Goal: Download file/media

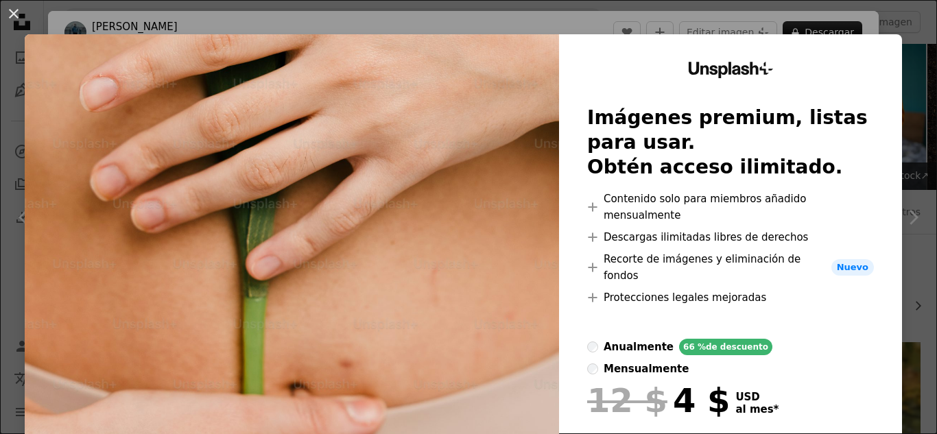
scroll to position [275, 0]
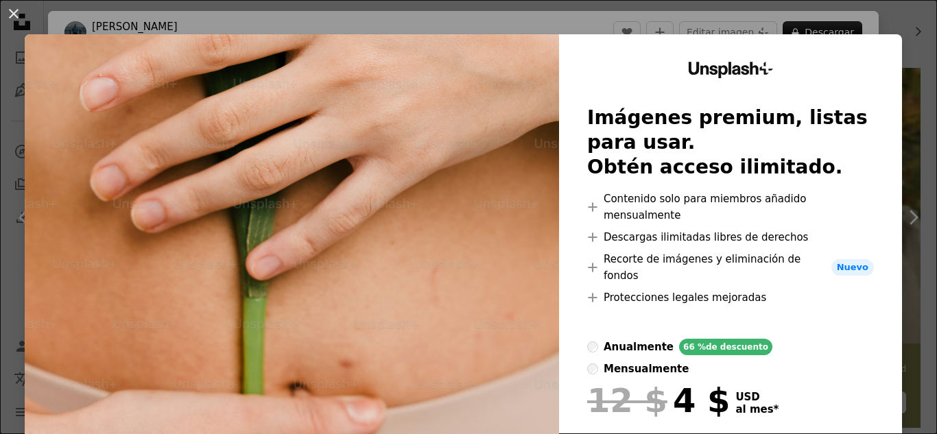
click at [870, 23] on div "An X shape Unsplash+ Imágenes premium, listas para usar. Obtén acceso ilimitado…" at bounding box center [468, 217] width 937 height 434
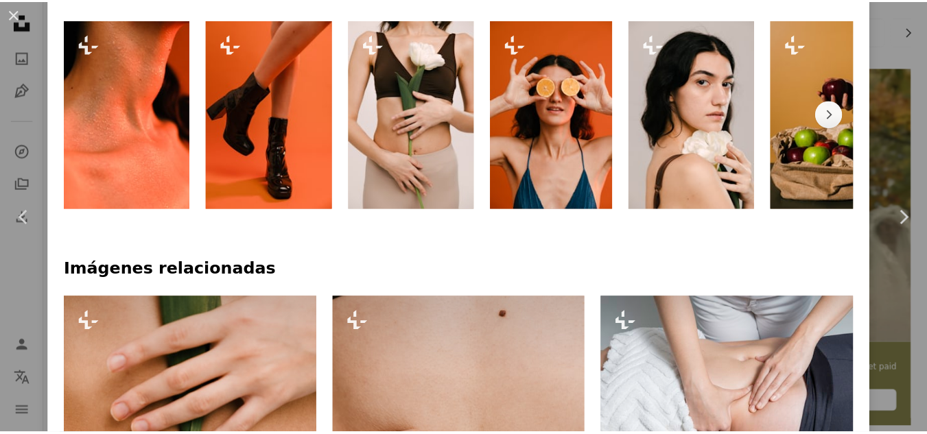
scroll to position [686, 0]
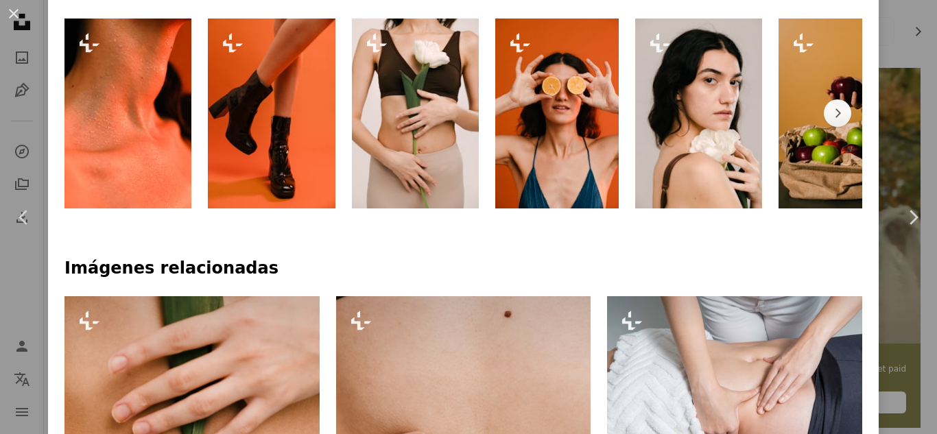
click at [883, 36] on div "An X shape Chevron left Chevron right [PERSON_NAME] Para Unsplash+ A heart A pl…" at bounding box center [468, 217] width 937 height 434
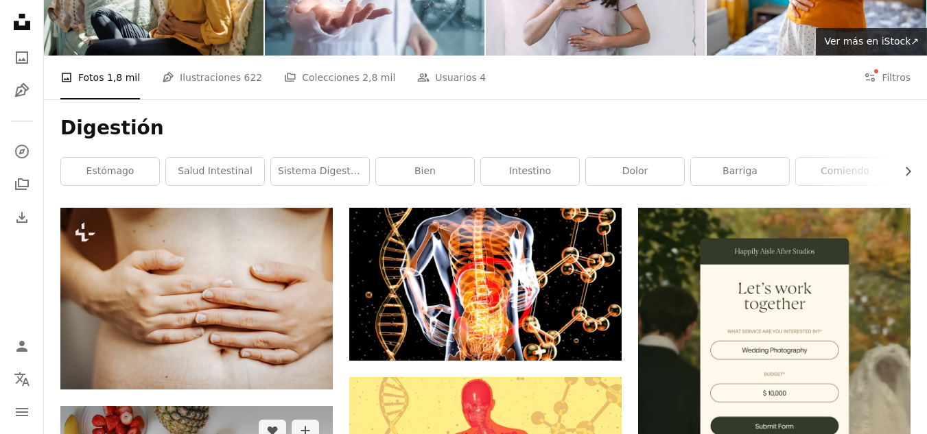
scroll to position [343, 0]
